Goal: Book appointment/travel/reservation

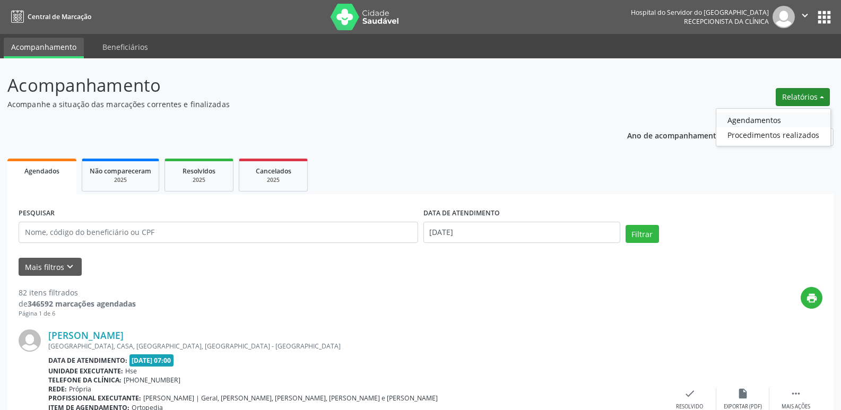
click at [778, 116] on link "Agendamentos" at bounding box center [773, 119] width 114 height 15
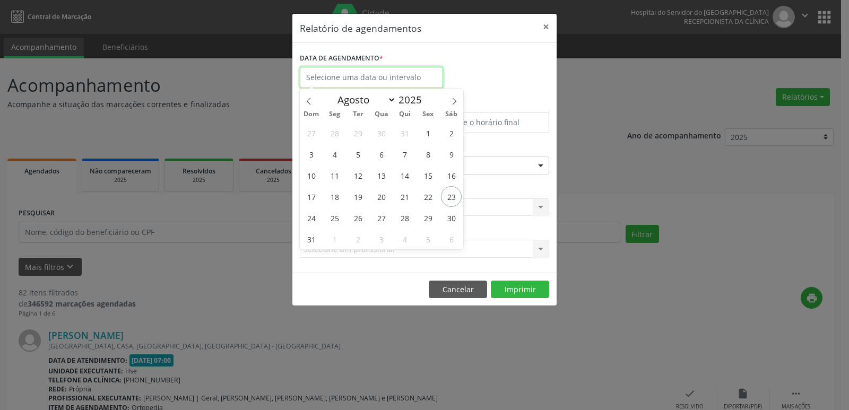
click at [401, 74] on input "text" at bounding box center [371, 77] width 143 height 21
click at [451, 196] on span "23" at bounding box center [451, 196] width 21 height 21
type input "[DATE]"
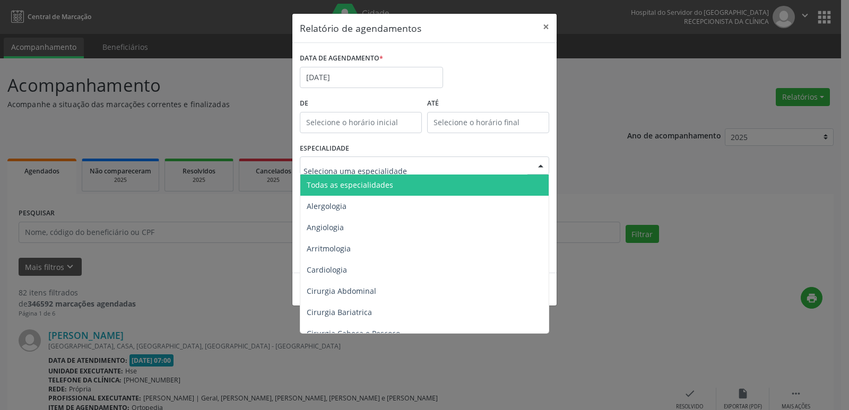
click at [326, 187] on span "Todas as especialidades" at bounding box center [350, 185] width 86 height 10
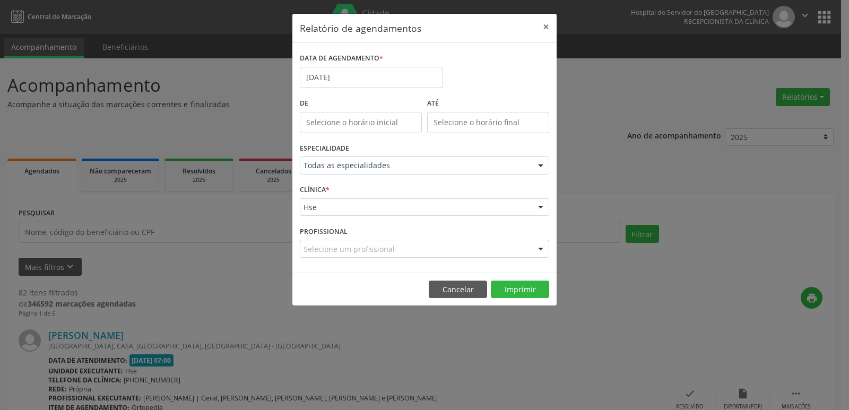
click at [324, 203] on div "Hse Hse Nenhum resultado encontrado para: " " Não há nenhuma opção para ser exi…" at bounding box center [424, 207] width 249 height 18
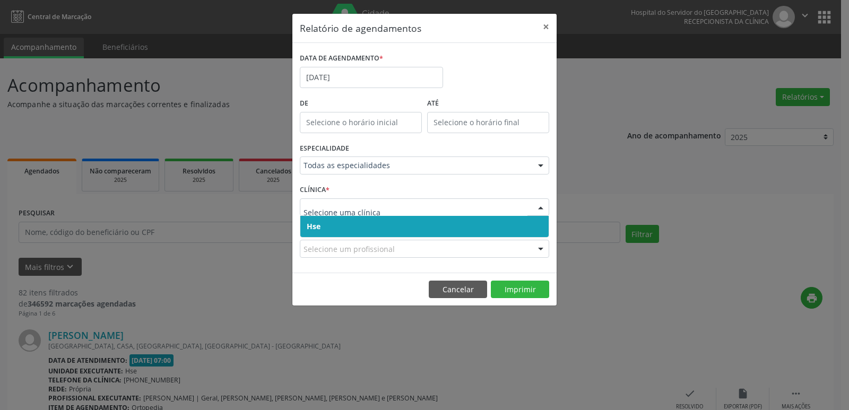
click at [319, 229] on span "Hse" at bounding box center [314, 226] width 14 height 10
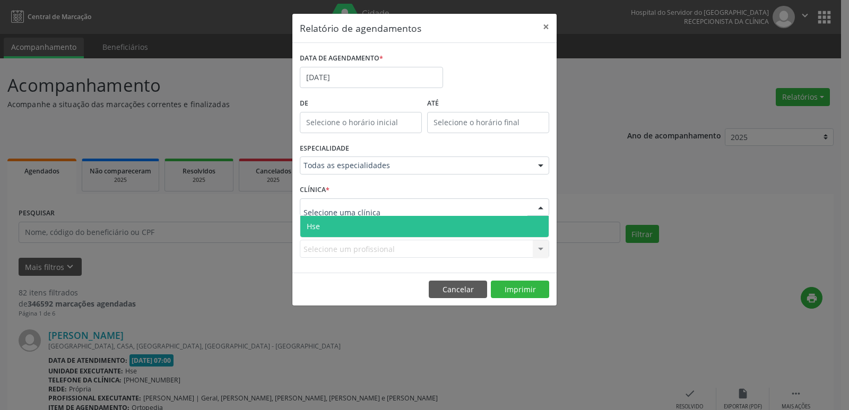
drag, startPoint x: 319, startPoint y: 215, endPoint x: 319, endPoint y: 207, distance: 8.0
click at [319, 218] on span "Hse" at bounding box center [424, 226] width 248 height 21
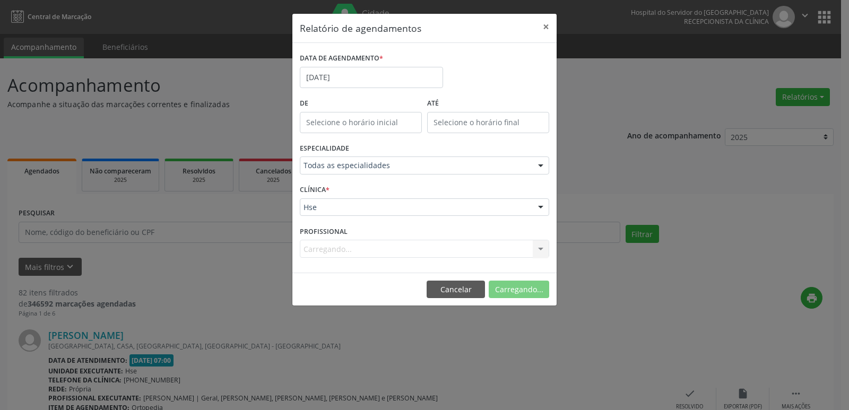
click at [318, 255] on div "Carregando... Nenhum resultado encontrado para: " " Não há nenhuma opção para s…" at bounding box center [424, 249] width 249 height 18
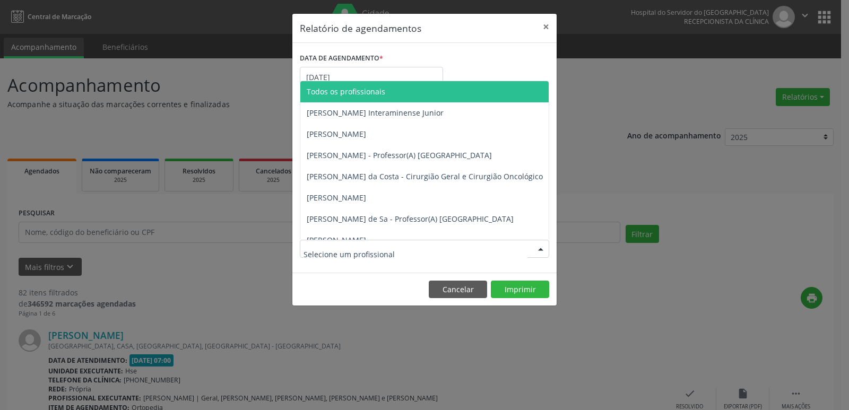
click at [327, 95] on span "Todos os profissionais" at bounding box center [346, 91] width 79 height 10
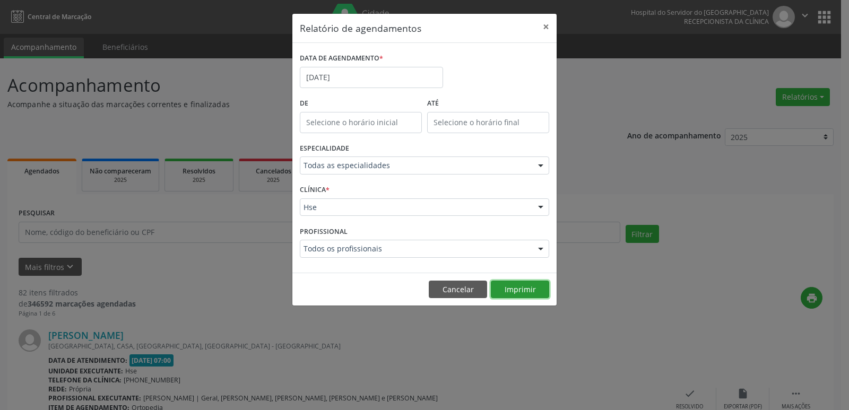
click at [526, 290] on button "Imprimir" at bounding box center [520, 290] width 58 height 18
